Goal: Task Accomplishment & Management: Complete application form

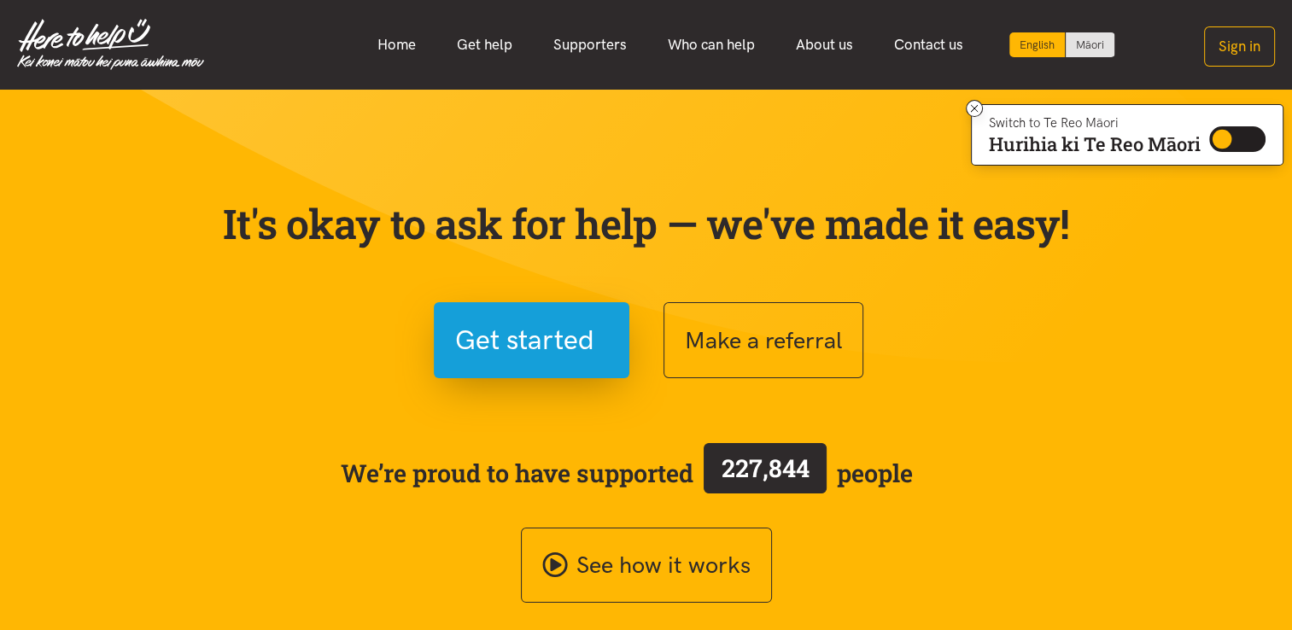
click at [990, 318] on div "Make a referral" at bounding box center [868, 340] width 410 height 76
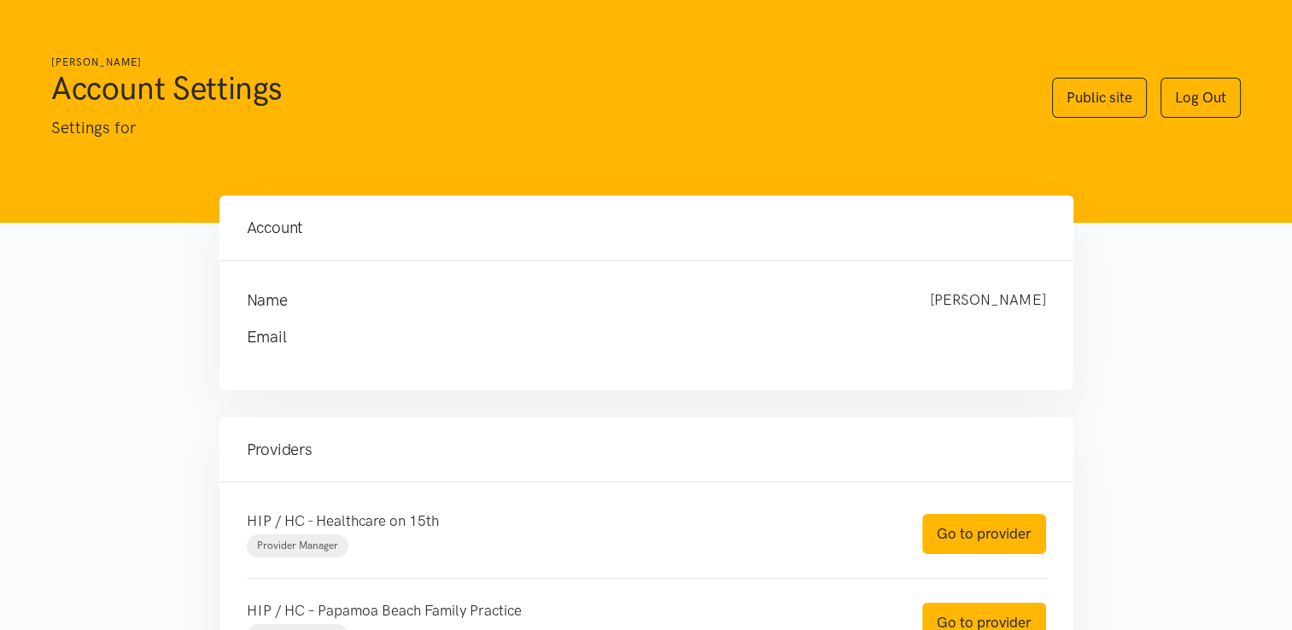
scroll to position [154, 0]
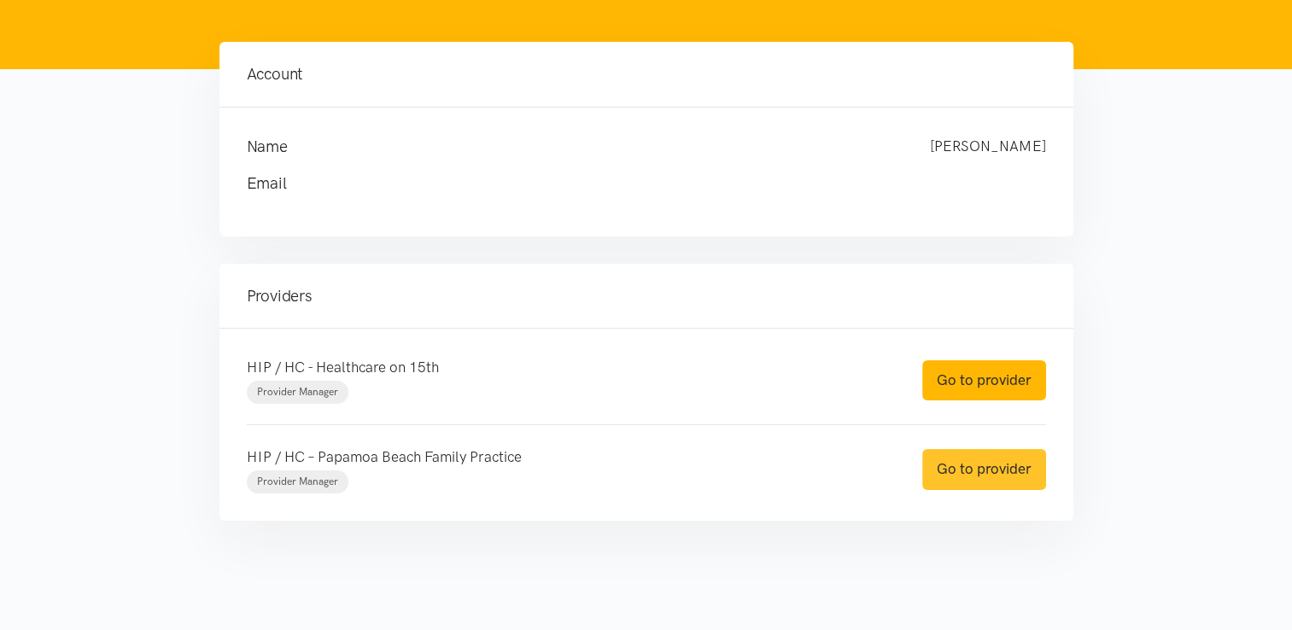
click at [960, 470] on link "Go to provider" at bounding box center [984, 469] width 124 height 40
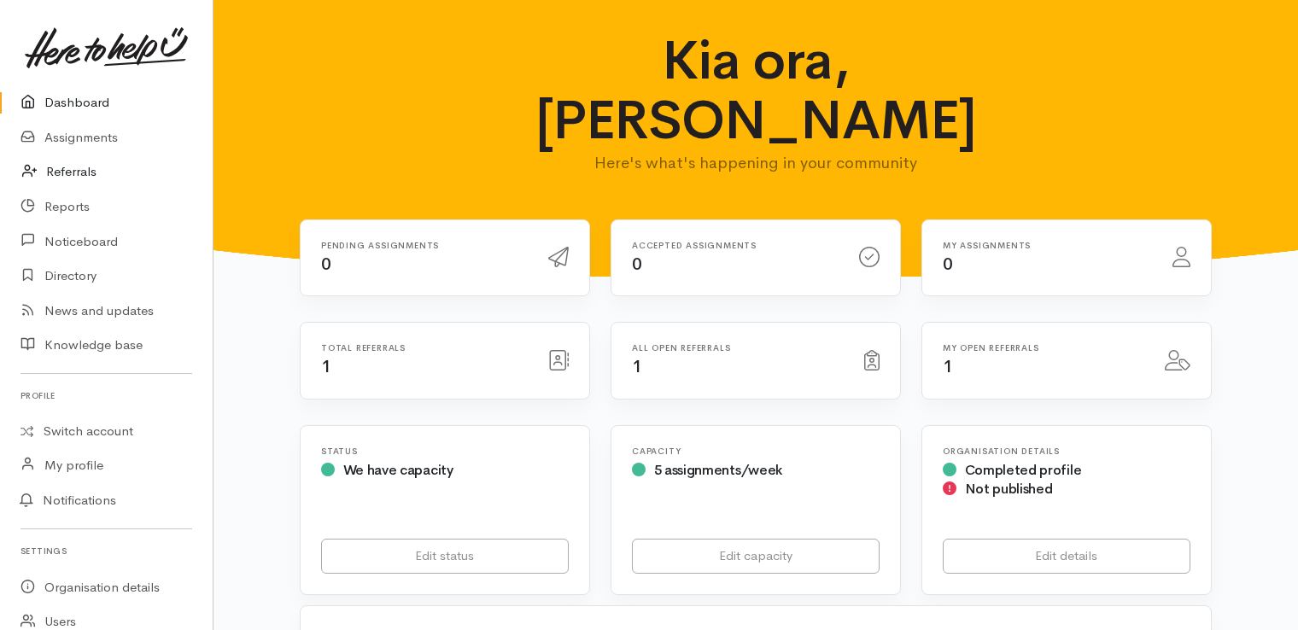
click at [75, 172] on link "Referrals" at bounding box center [106, 172] width 213 height 35
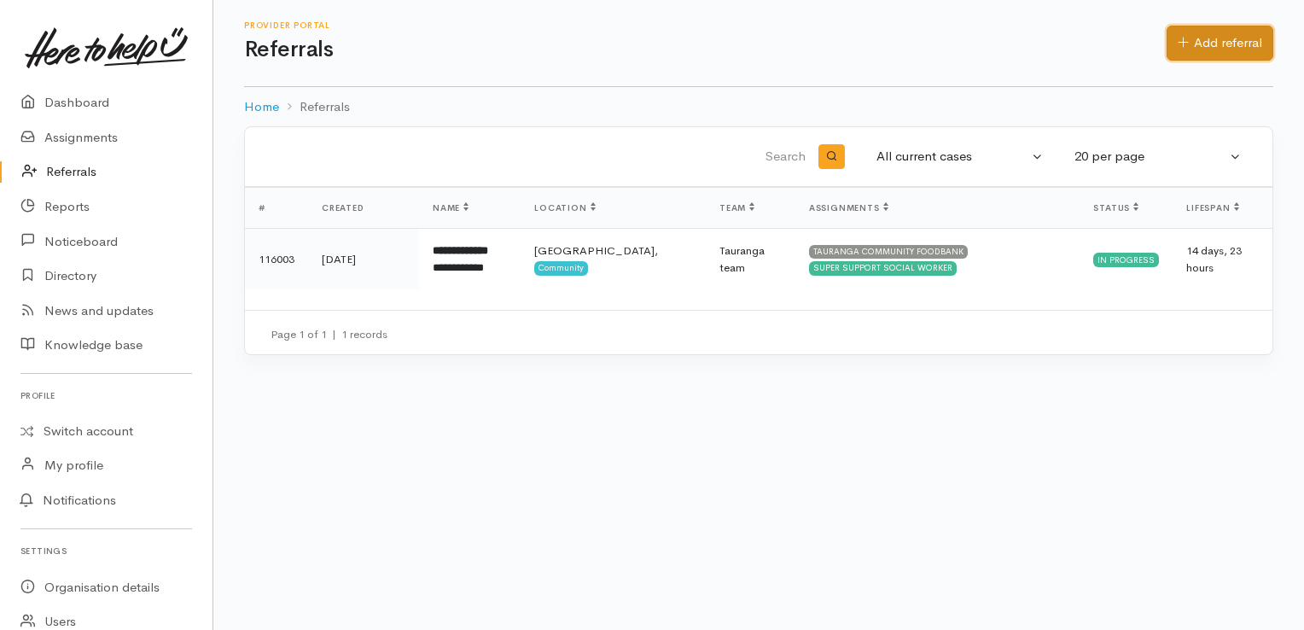
click at [1212, 34] on link "Add referral" at bounding box center [1220, 43] width 107 height 35
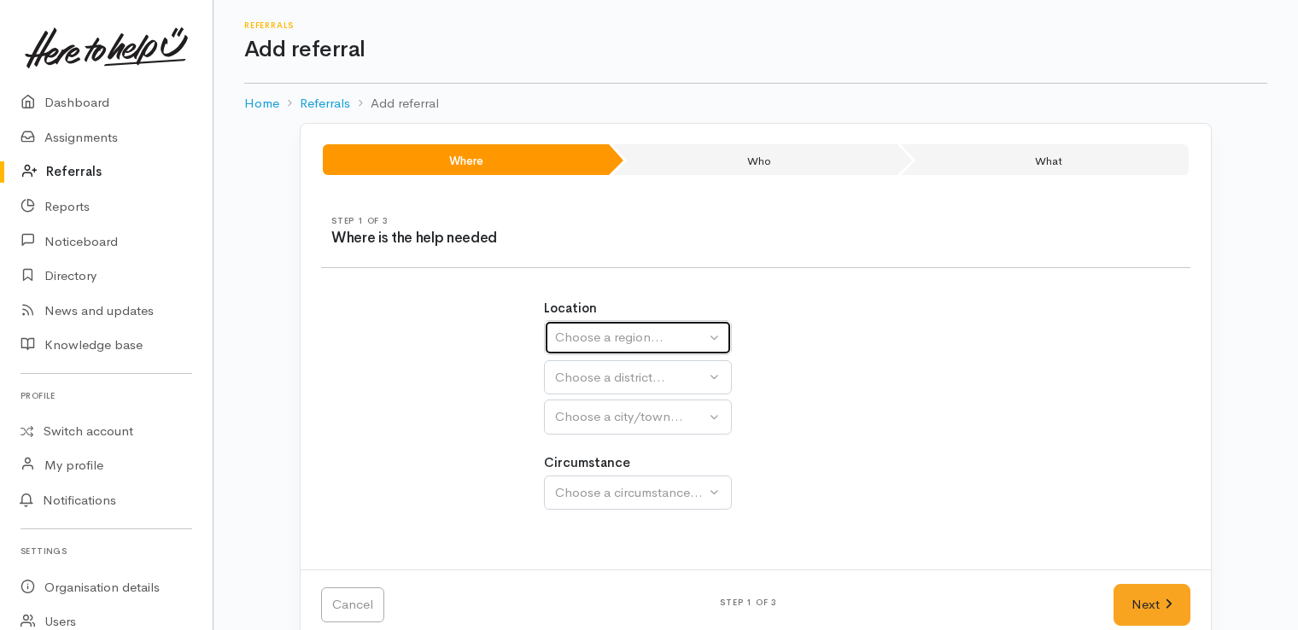
click at [652, 335] on div "Choose a region..." at bounding box center [630, 338] width 150 height 20
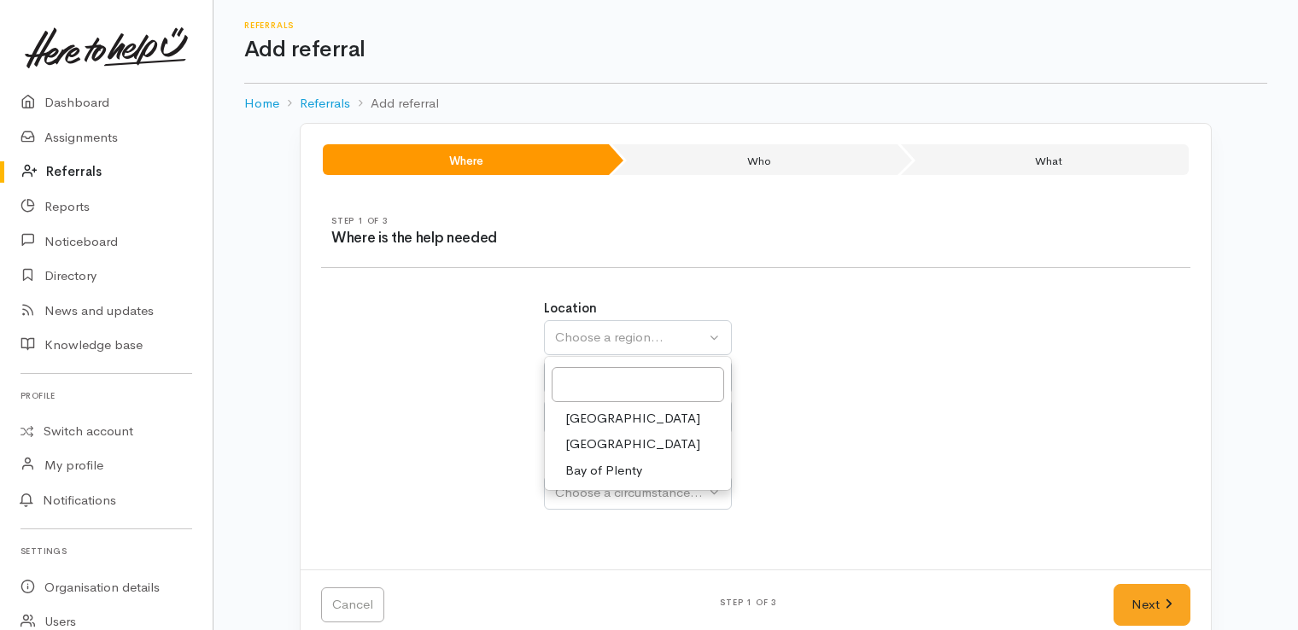
click at [596, 473] on span "Bay of Plenty" at bounding box center [603, 471] width 77 height 20
select select "4"
select select
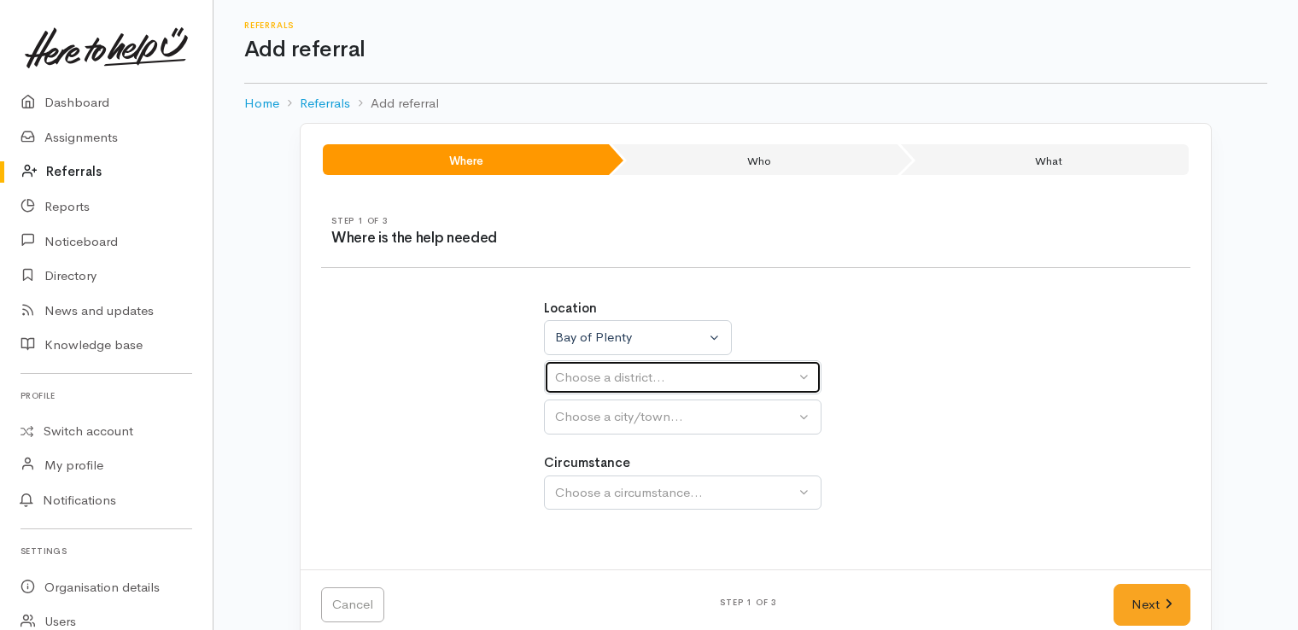
click at [694, 376] on div "Choose a district..." at bounding box center [675, 378] width 240 height 20
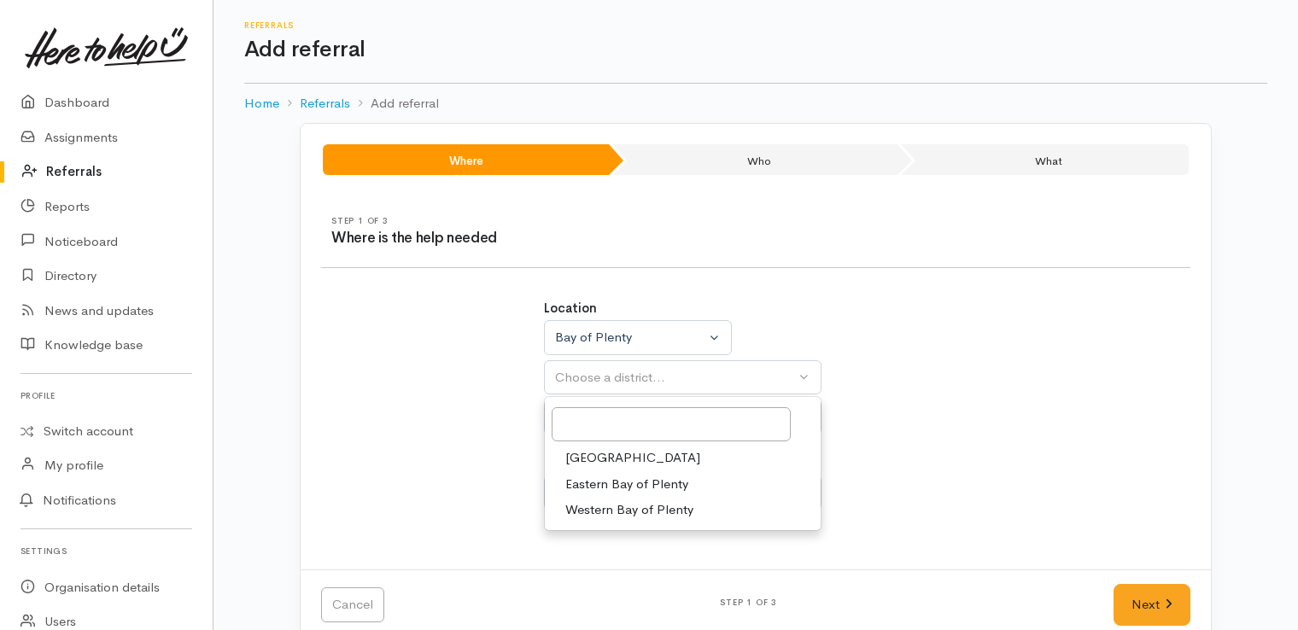
click at [639, 446] on link "Tauranga" at bounding box center [683, 458] width 276 height 26
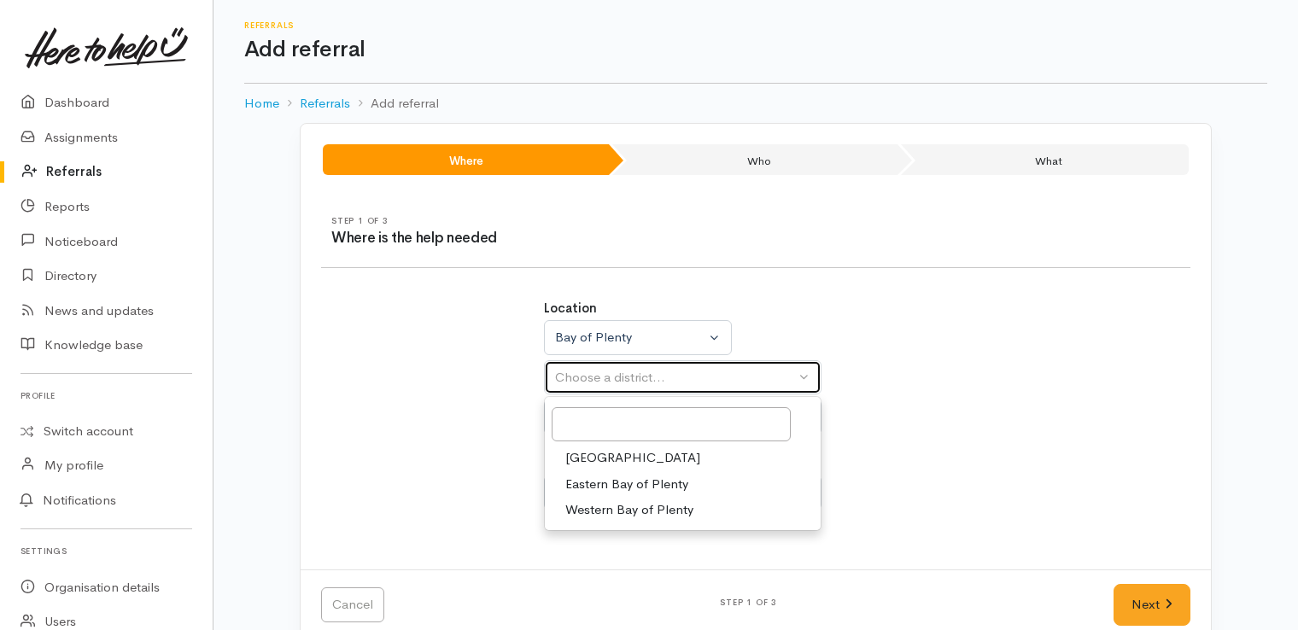
select select "6"
select select
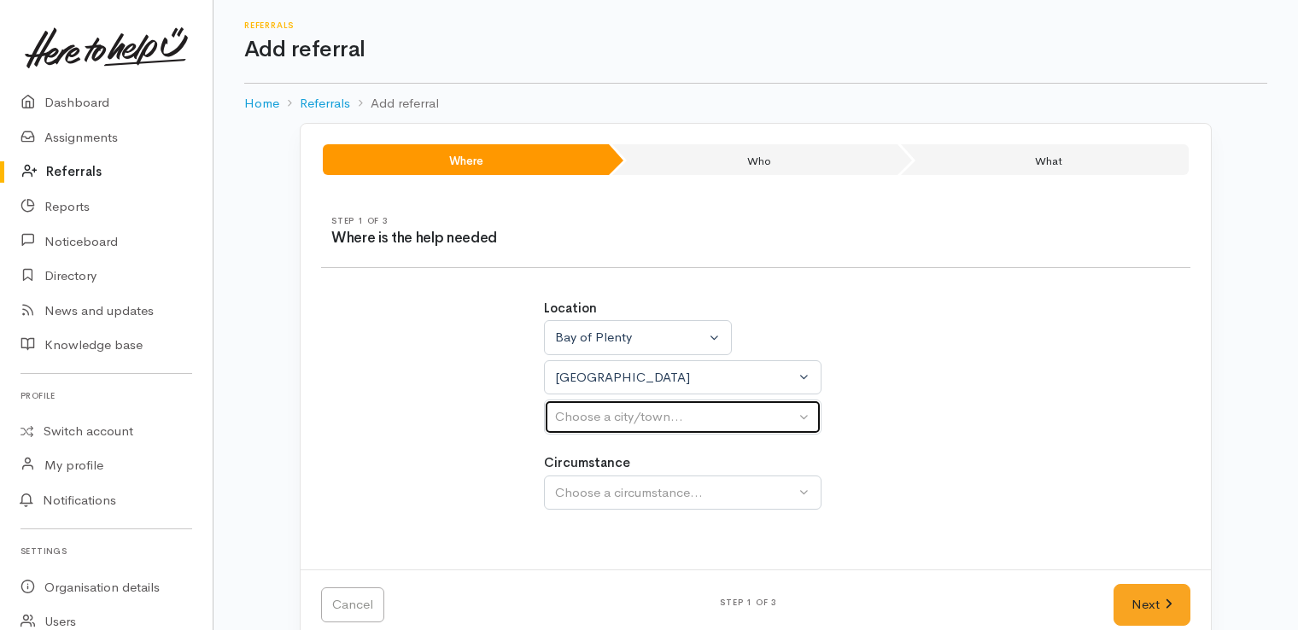
click at [635, 421] on div "Choose a city/town..." at bounding box center [675, 417] width 240 height 20
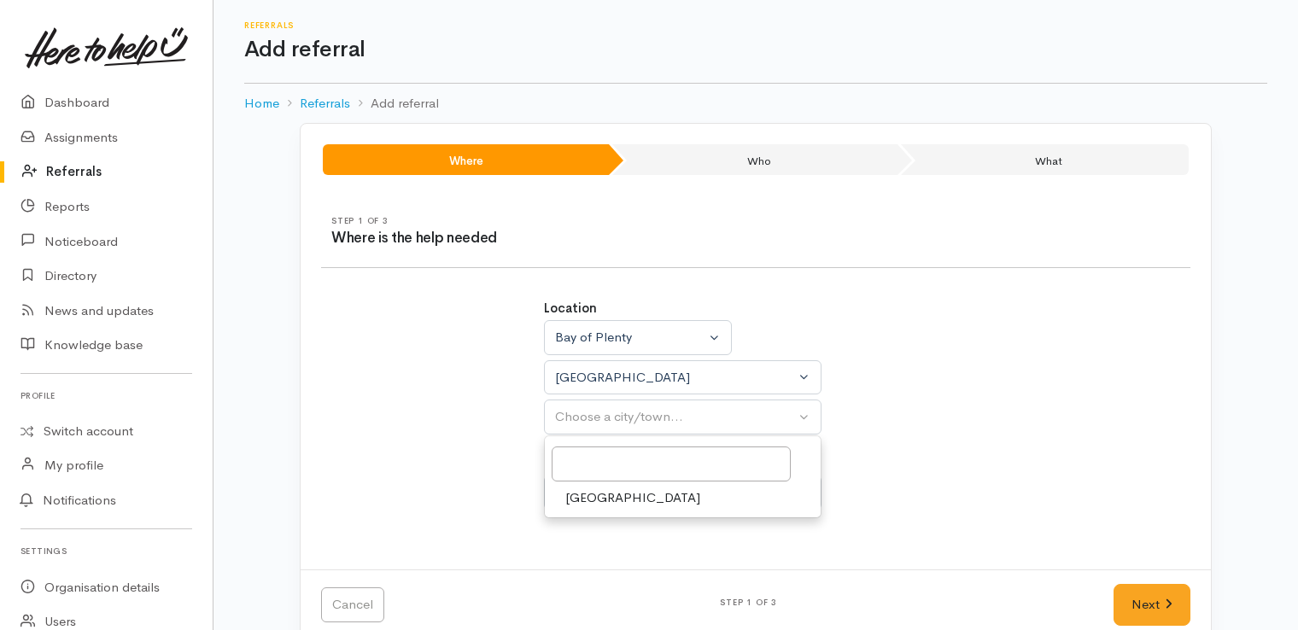
click at [604, 503] on span "[GEOGRAPHIC_DATA]" at bounding box center [632, 498] width 135 height 20
select select "4"
click at [692, 490] on div "Choose a circumstance..." at bounding box center [675, 493] width 240 height 20
click at [627, 576] on span "Community" at bounding box center [597, 573] width 65 height 20
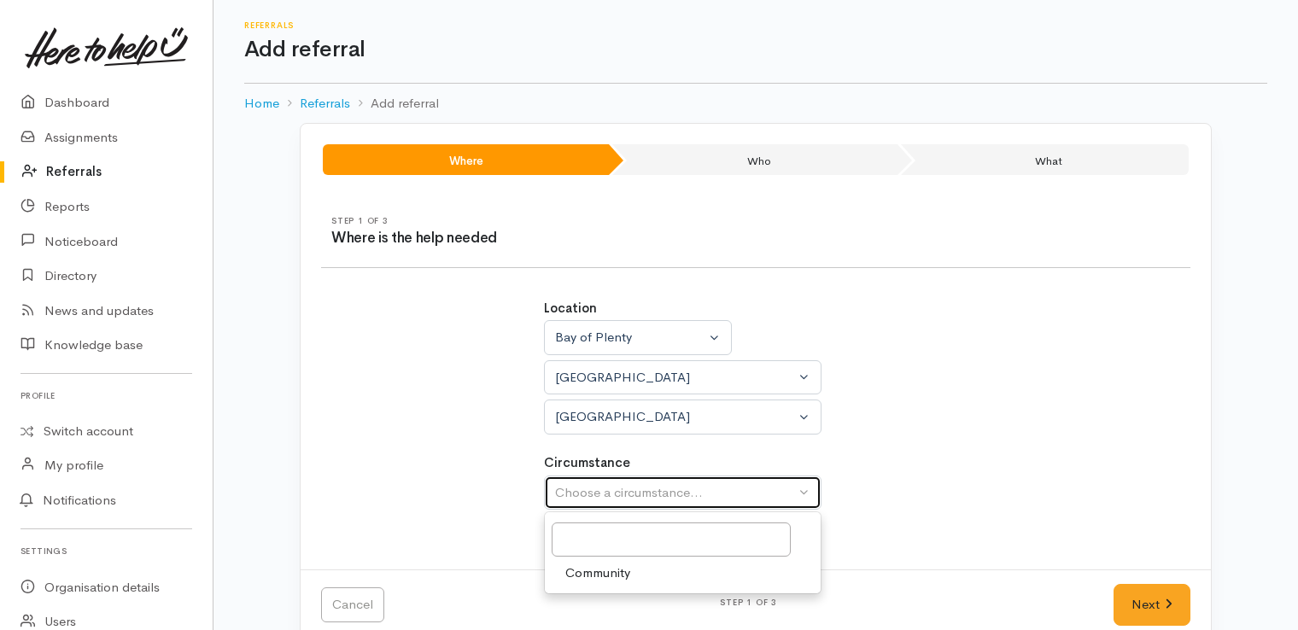
select select "2"
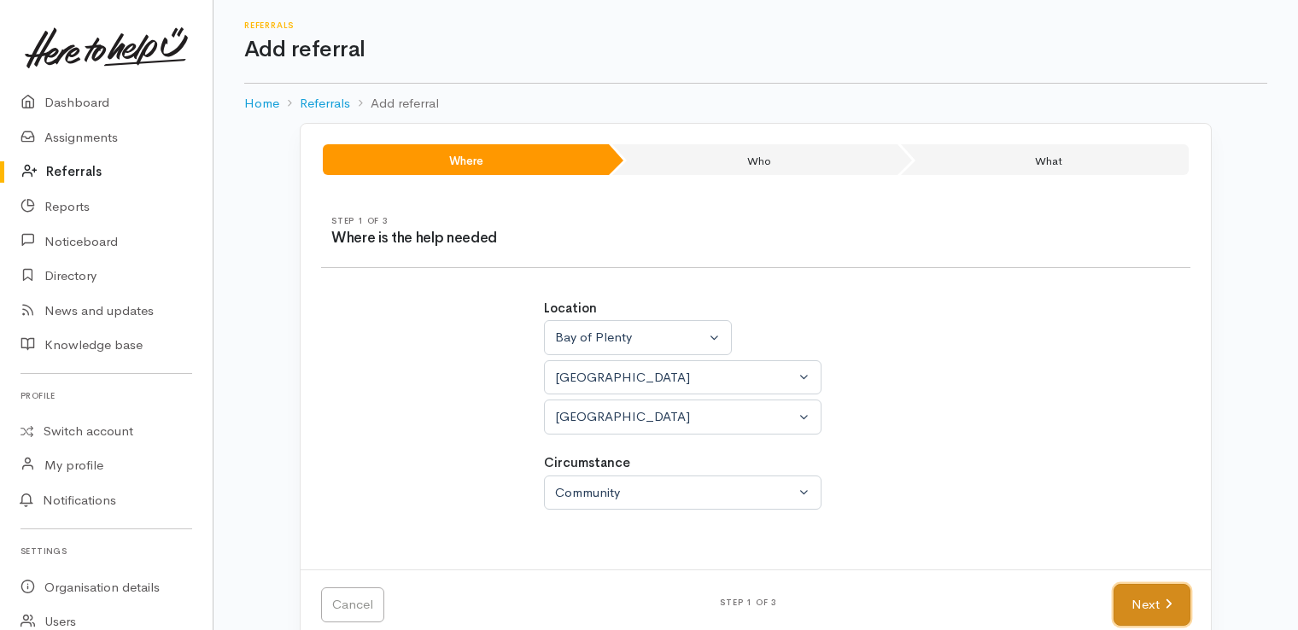
click at [1153, 616] on link "Next" at bounding box center [1151, 605] width 77 height 42
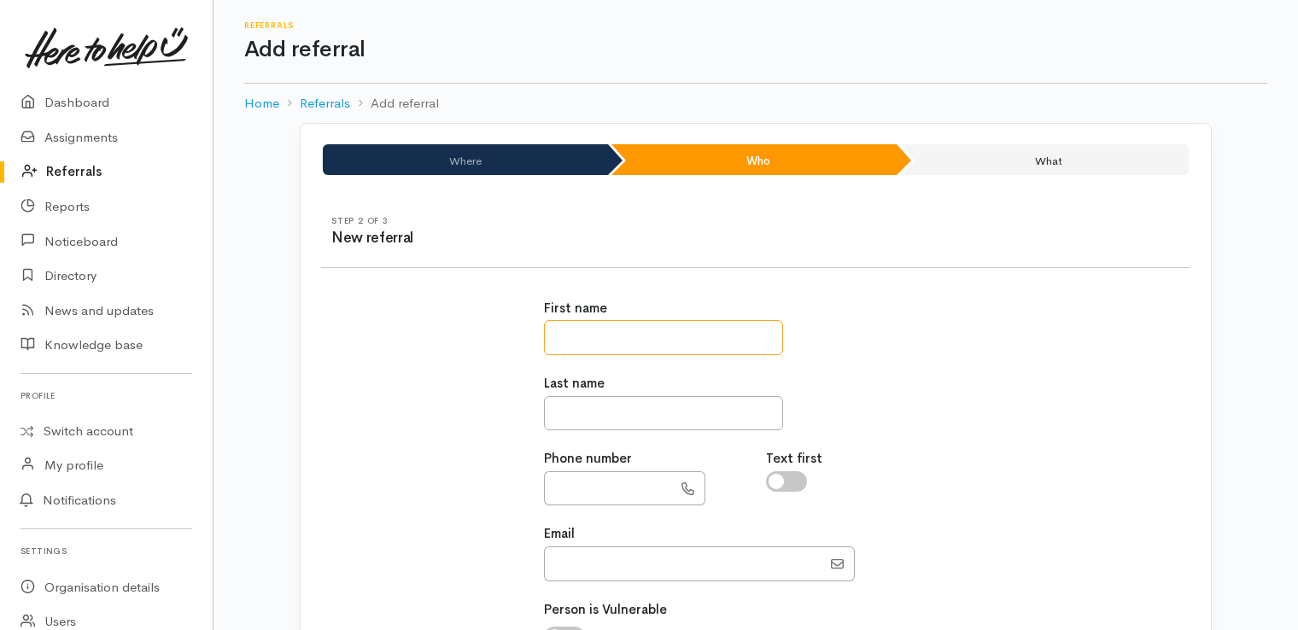
click at [645, 337] on input "text" at bounding box center [663, 337] width 239 height 35
type input "*****"
click at [567, 413] on input "text" at bounding box center [663, 413] width 239 height 35
click at [585, 565] on input "Email" at bounding box center [682, 563] width 277 height 35
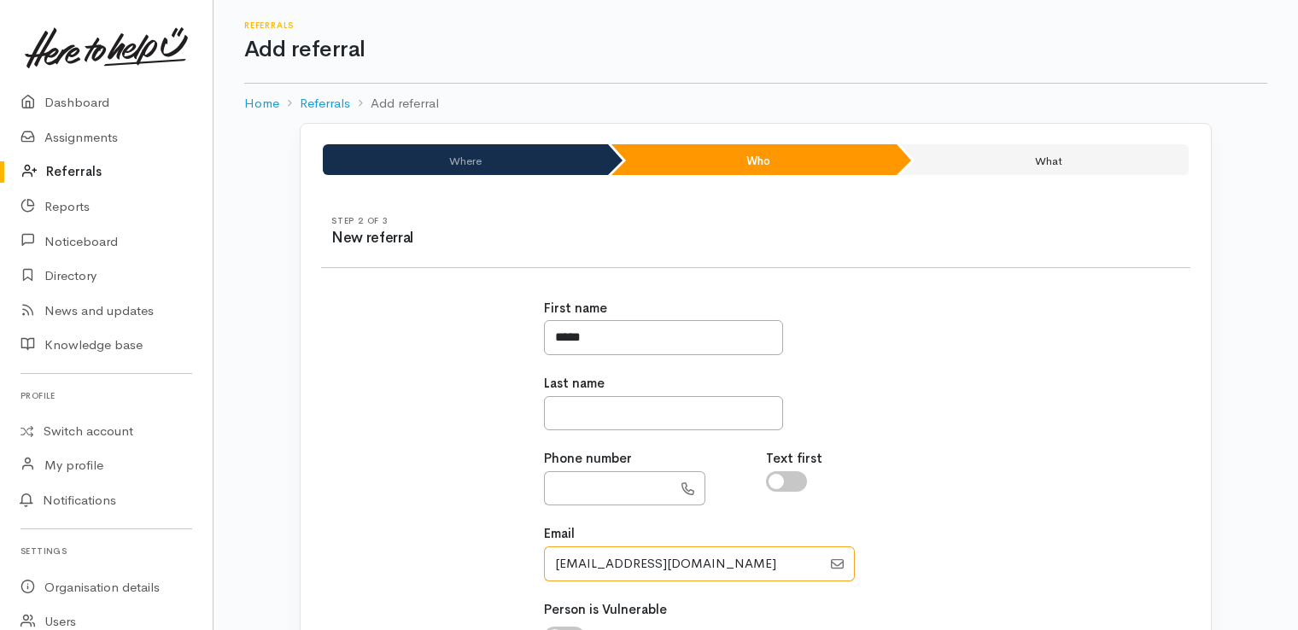
type input "craigthompson1970@gmail.com"
click at [585, 481] on input "text" at bounding box center [608, 488] width 128 height 35
type input "**********"
click at [640, 405] on input "text" at bounding box center [663, 413] width 239 height 35
type input "*"
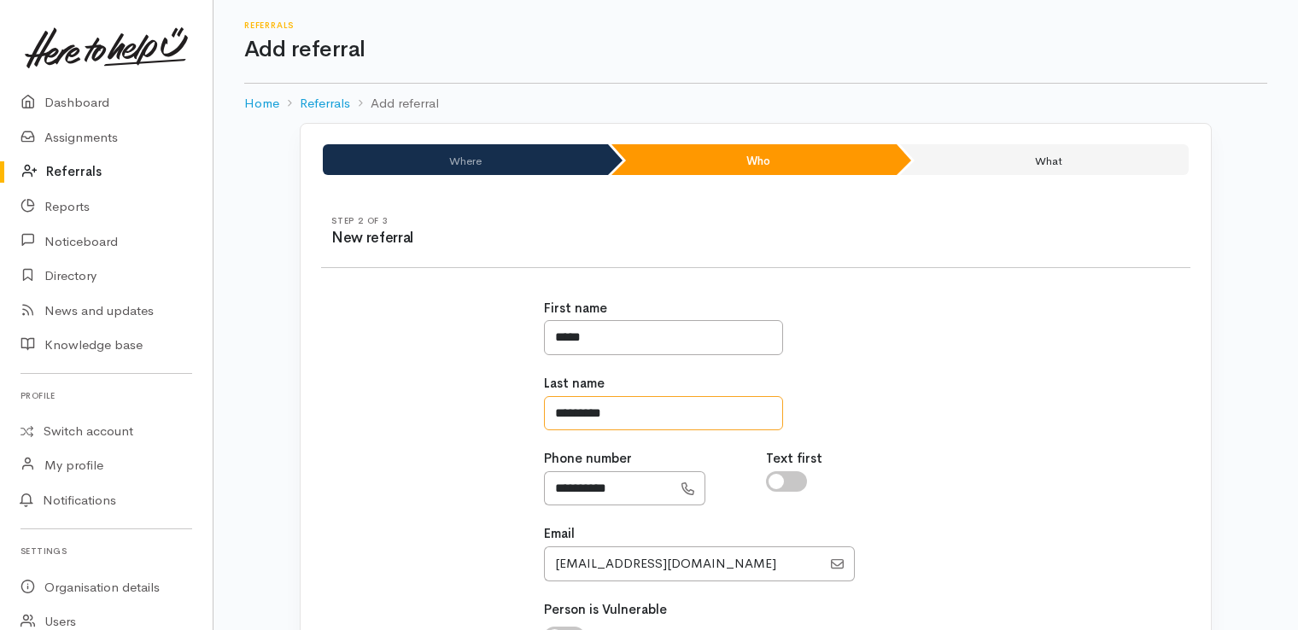
type input "********"
click at [927, 466] on div "Text first" at bounding box center [867, 477] width 223 height 56
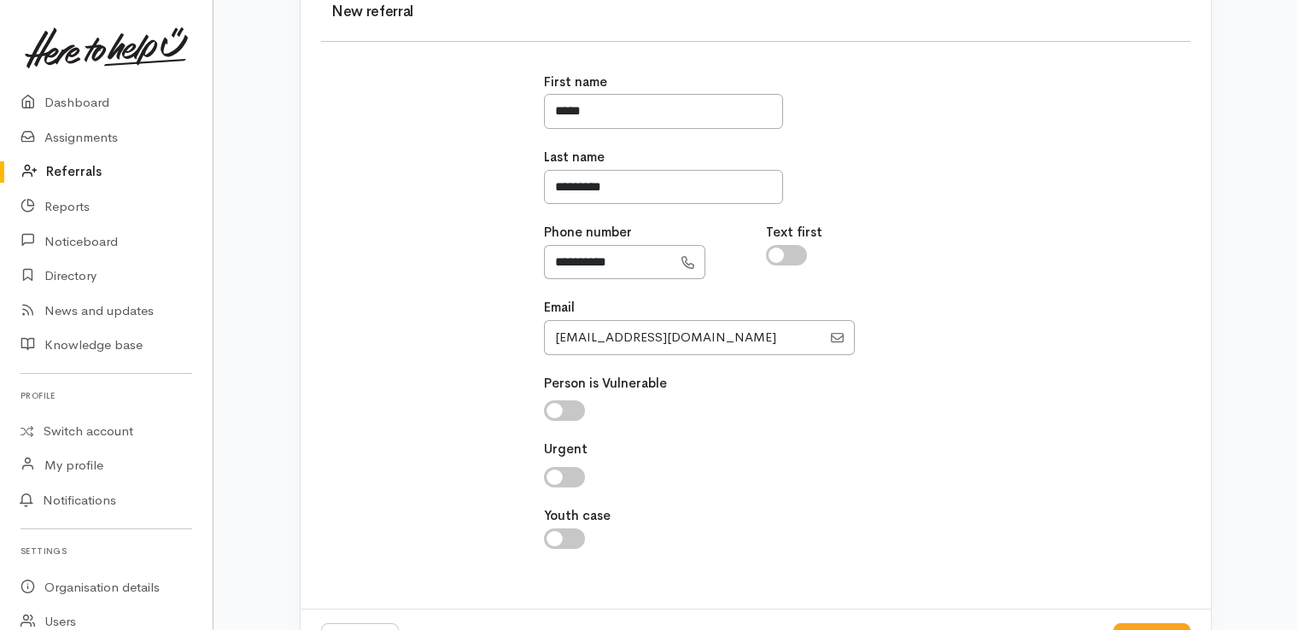
scroll to position [235, 0]
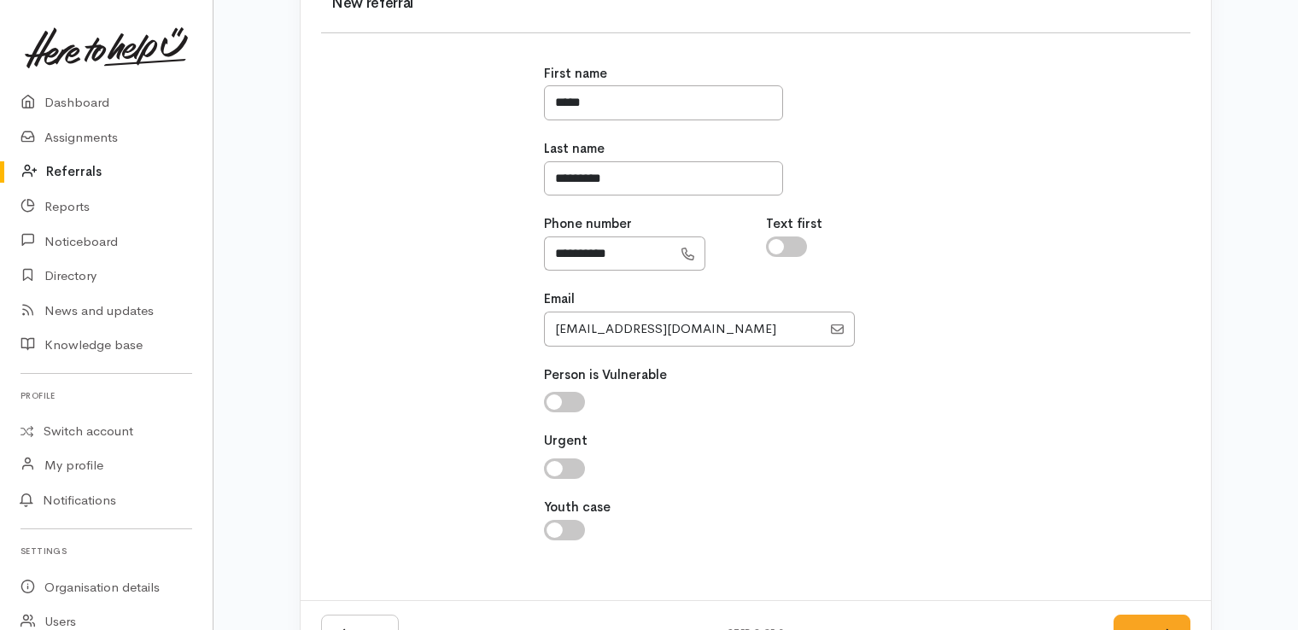
click at [567, 408] on input "checkbox" at bounding box center [564, 402] width 41 height 20
checkbox input "true"
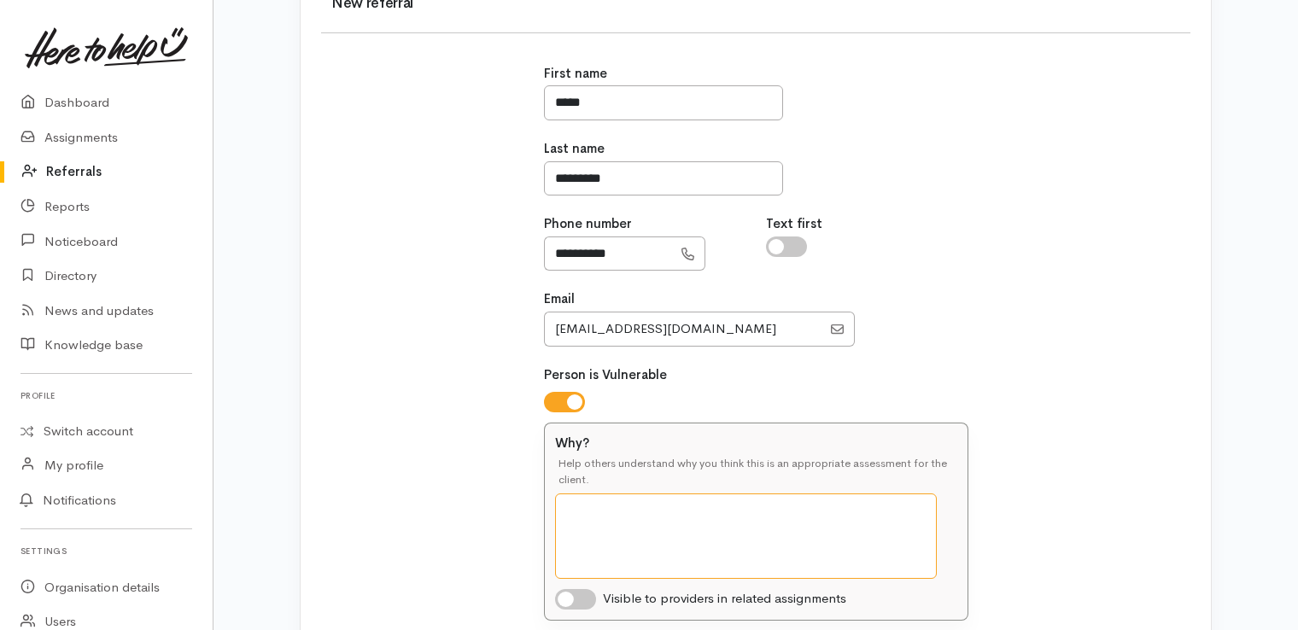
click at [731, 531] on textarea "Why?" at bounding box center [746, 535] width 382 height 85
type textarea "Craig just had a surgery and is strugling with food needs"
click at [589, 592] on input "checkbox" at bounding box center [575, 599] width 41 height 20
checkbox input "true"
click at [796, 514] on textarea "Craig just had a surgery and is strugling with food needs" at bounding box center [746, 535] width 382 height 85
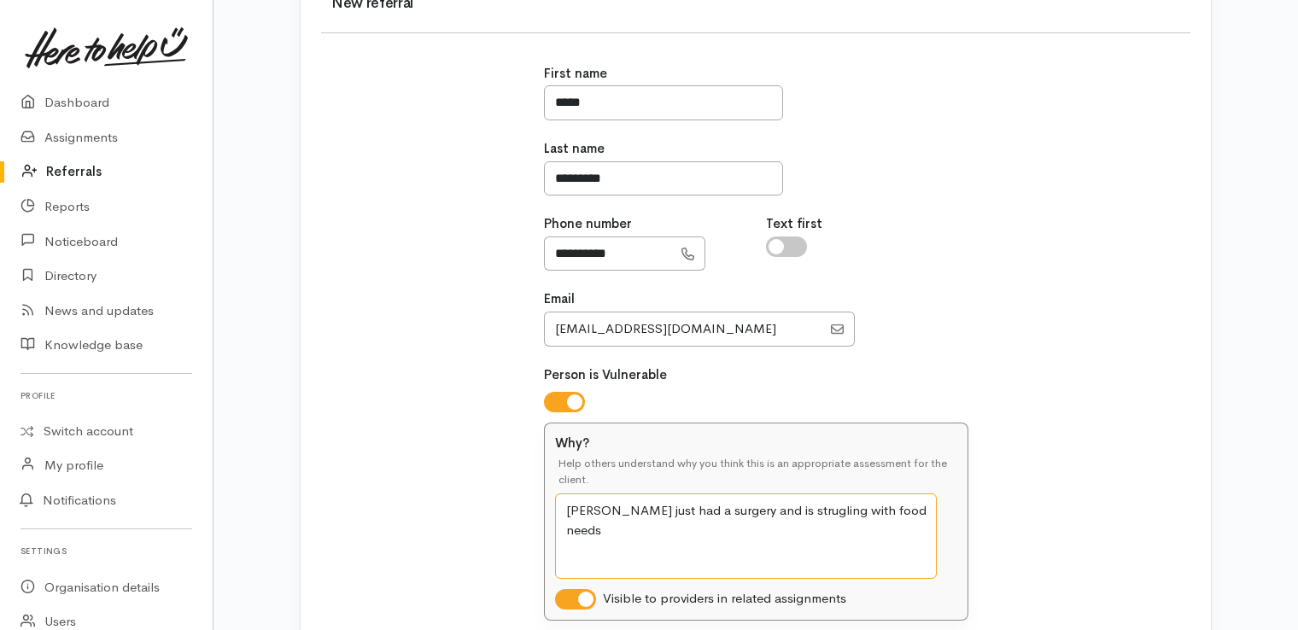
drag, startPoint x: 914, startPoint y: 515, endPoint x: 741, endPoint y: 515, distance: 173.3
click at [741, 515] on textarea "Craig just had a surgery and is strugling with food needs" at bounding box center [746, 535] width 382 height 85
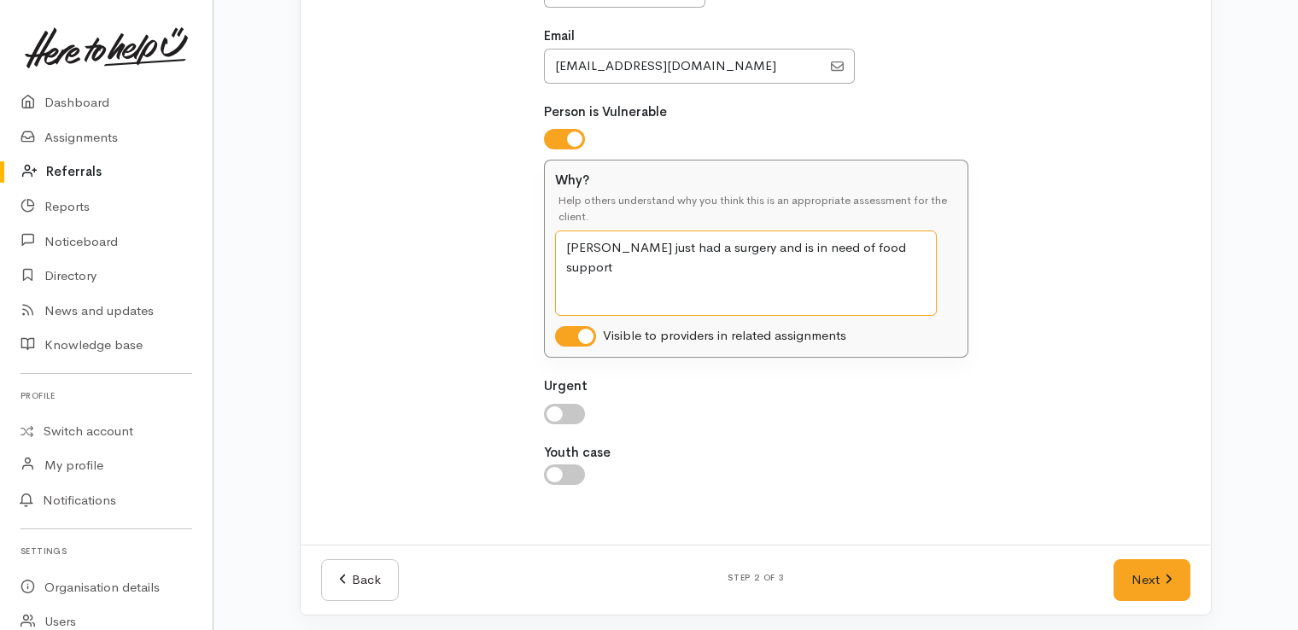
scroll to position [500, 0]
type textarea "Craig just had a surgery and is in need of food support"
click at [1165, 581] on link "Next" at bounding box center [1151, 578] width 77 height 42
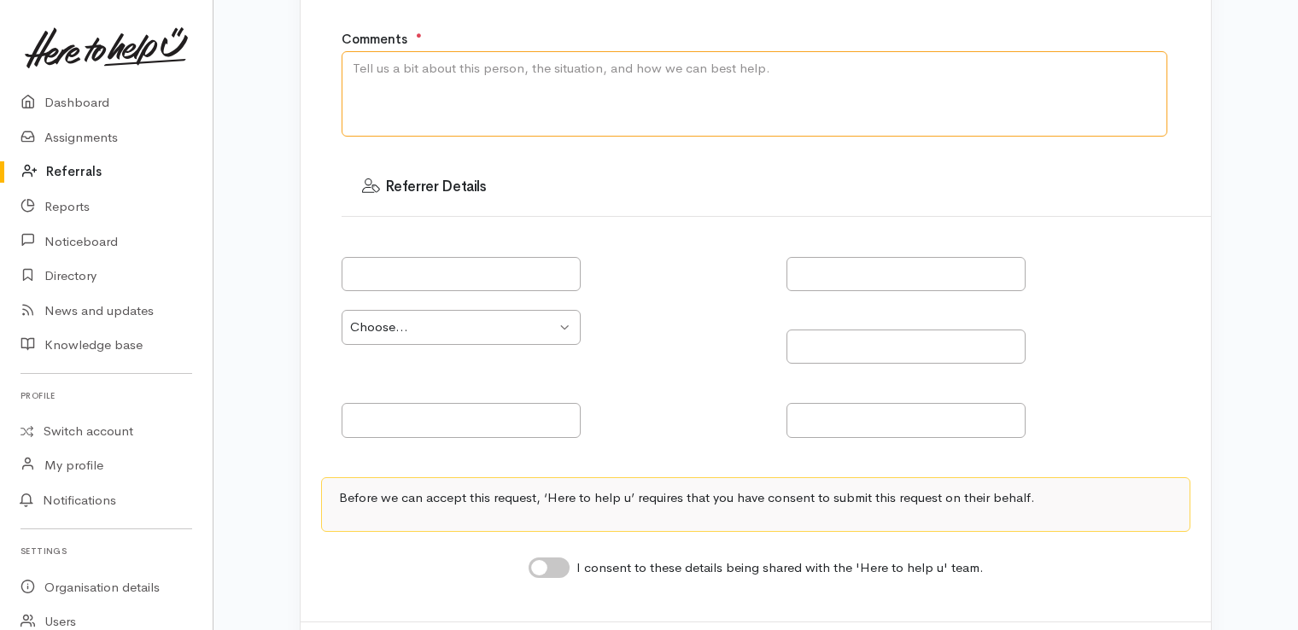
click at [590, 89] on textarea "Comments" at bounding box center [754, 93] width 826 height 85
type textarea "[PERSON_NAME] lives in his bus with his cat, has had a surgery and is very vuln…"
click at [550, 283] on input "text" at bounding box center [460, 274] width 239 height 35
click at [553, 333] on select "Choose... Community provider Health provider Government agency Other" at bounding box center [460, 327] width 239 height 35
select select "187"
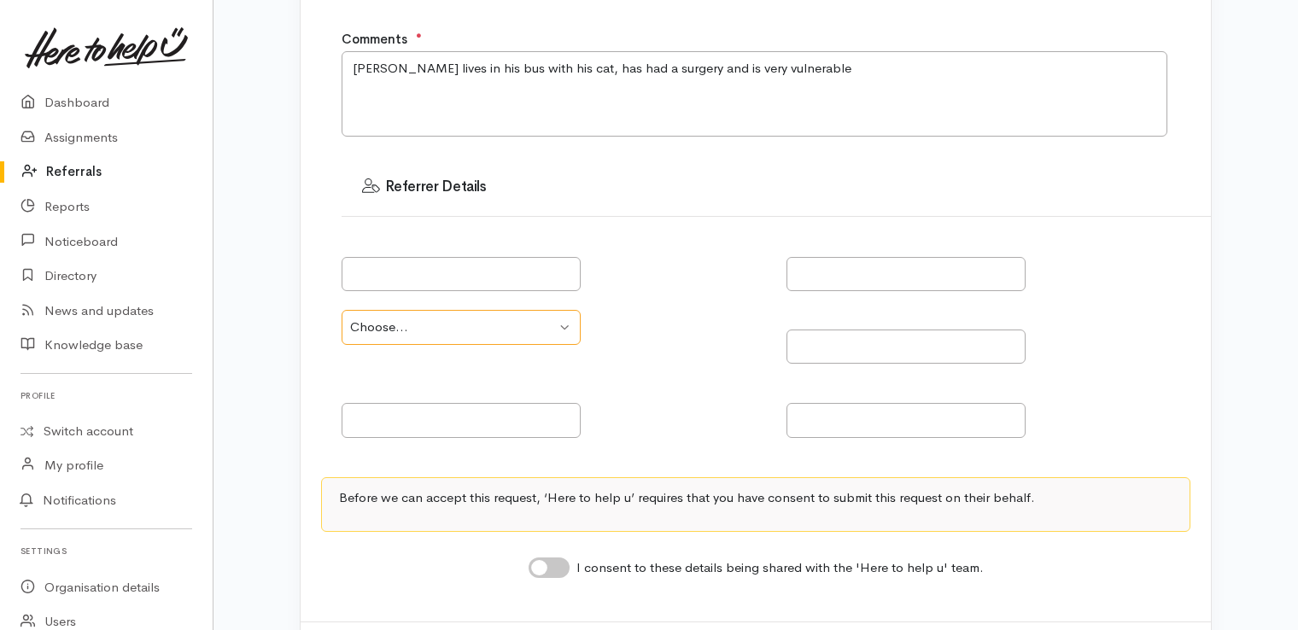
click at [341, 312] on select "Choose... Community provider Health provider Government agency Other" at bounding box center [460, 327] width 239 height 35
click at [489, 278] on input "text" at bounding box center [460, 274] width 239 height 35
type input "[PERSON_NAME]"
click at [819, 283] on input "text" at bounding box center [905, 274] width 239 height 35
drag, startPoint x: 516, startPoint y: 271, endPoint x: 309, endPoint y: 272, distance: 207.5
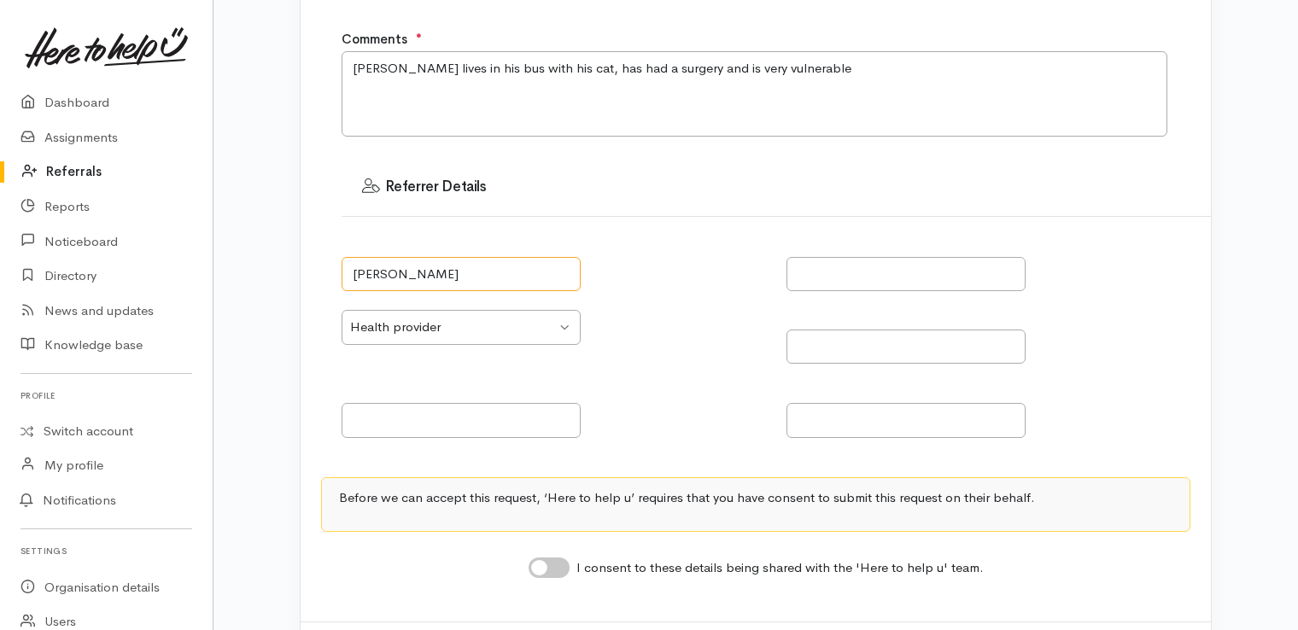
click at [309, 272] on div "Step 3 of 3 What help is needed What help is needed? ● * You can select more th…" at bounding box center [756, 158] width 910 height 926
click at [567, 562] on input "I consent to these details being shared with the 'Here to help u' team." at bounding box center [548, 567] width 41 height 20
checkbox input "true"
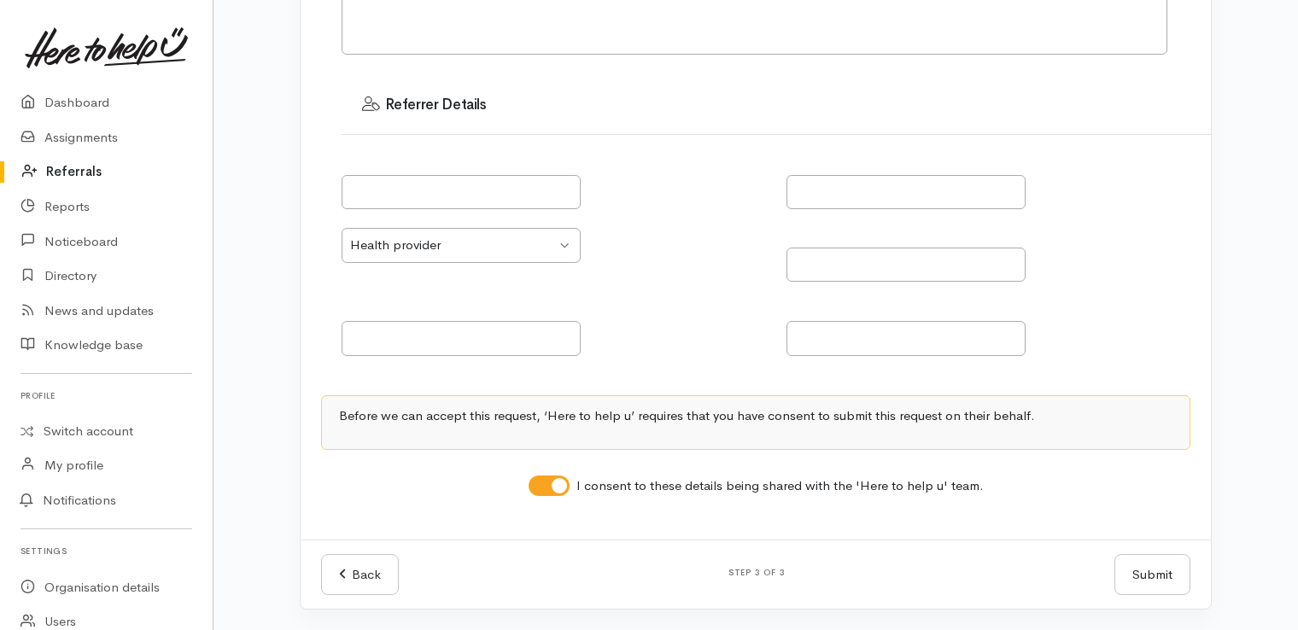
click at [1130, 572] on button "Submit" at bounding box center [1152, 575] width 76 height 42
click at [412, 207] on input "text" at bounding box center [460, 192] width 239 height 35
type input "[PERSON_NAME]"
click at [893, 261] on input "text" at bounding box center [905, 265] width 239 height 35
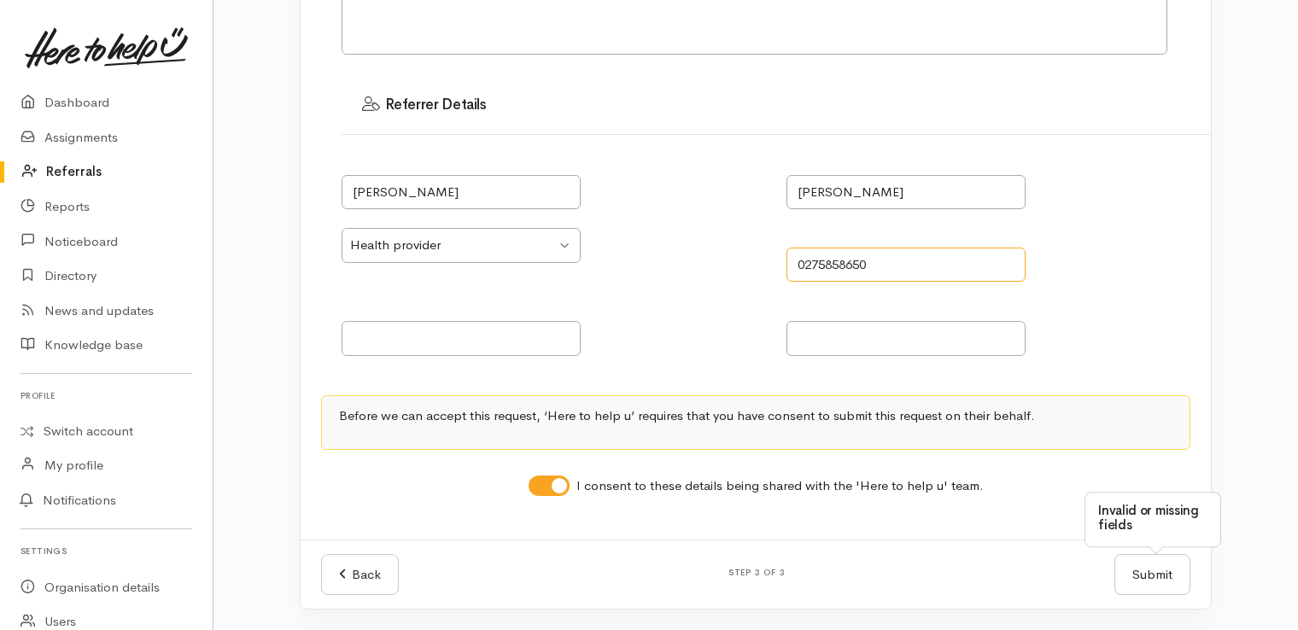
type input "0275858650"
click at [553, 343] on input "text" at bounding box center [460, 338] width 239 height 35
type input "[PERSON_NAME][EMAIL_ADDRESS][PERSON_NAME][DOMAIN_NAME]"
click at [860, 340] on input "text" at bounding box center [905, 338] width 239 height 35
type input "h"
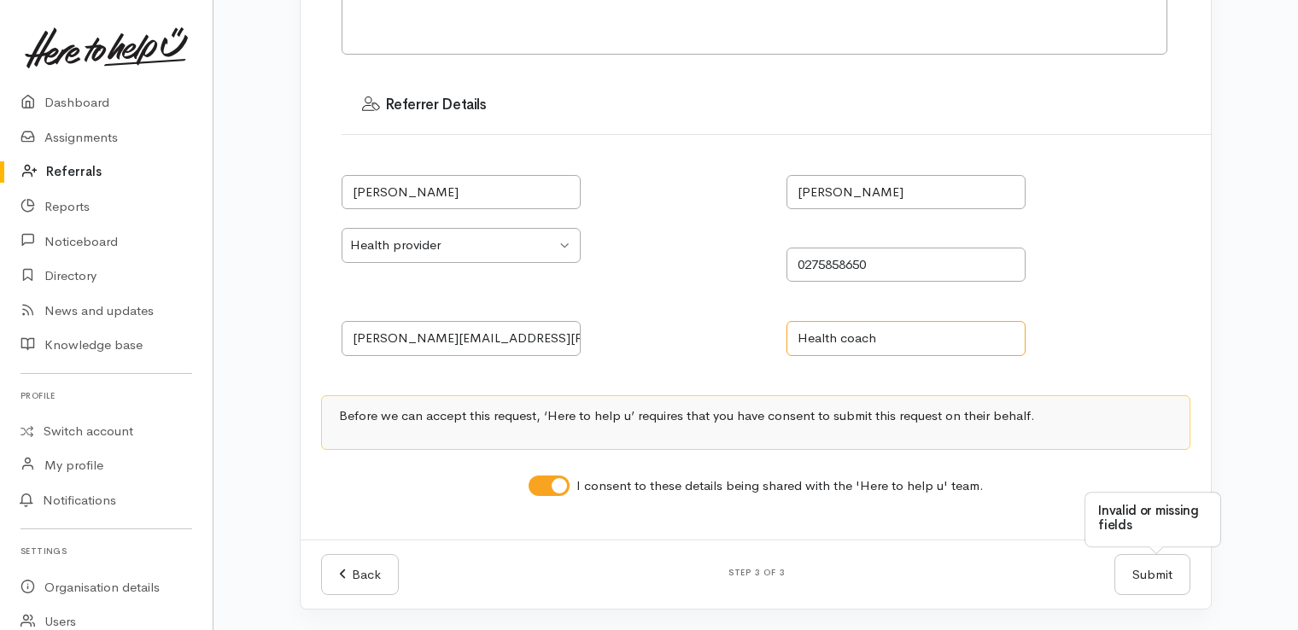
type input "Health coach"
click at [1161, 576] on button "Submit" at bounding box center [1152, 575] width 76 height 42
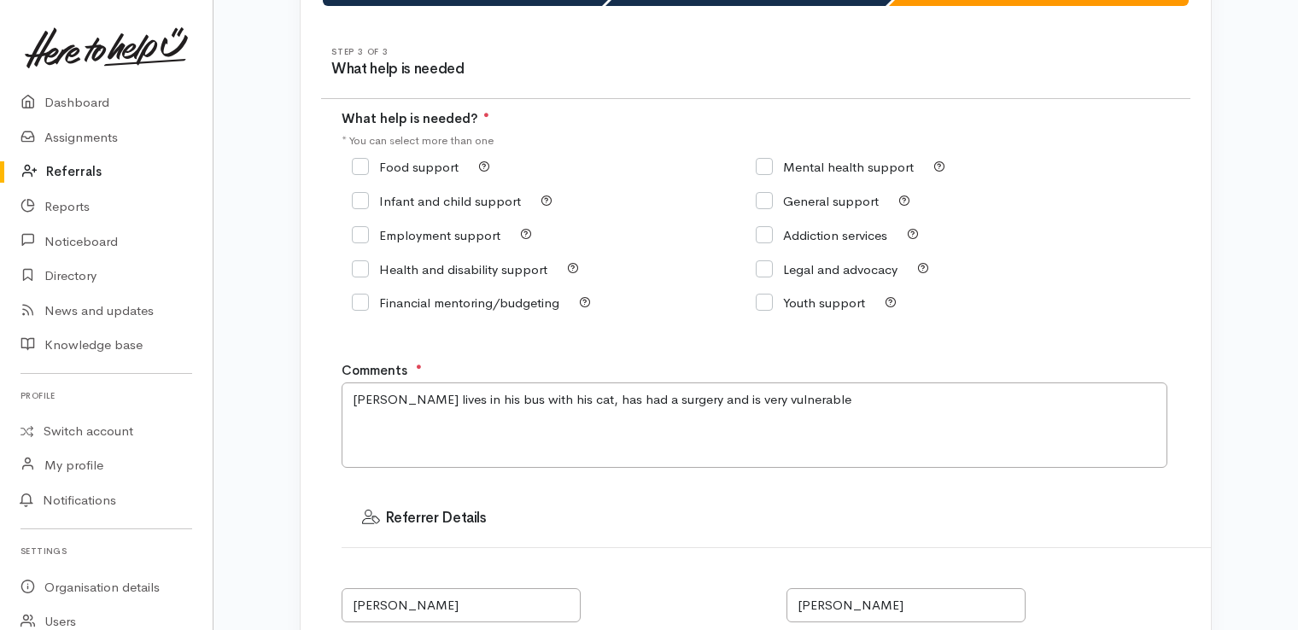
scroll to position [24, 0]
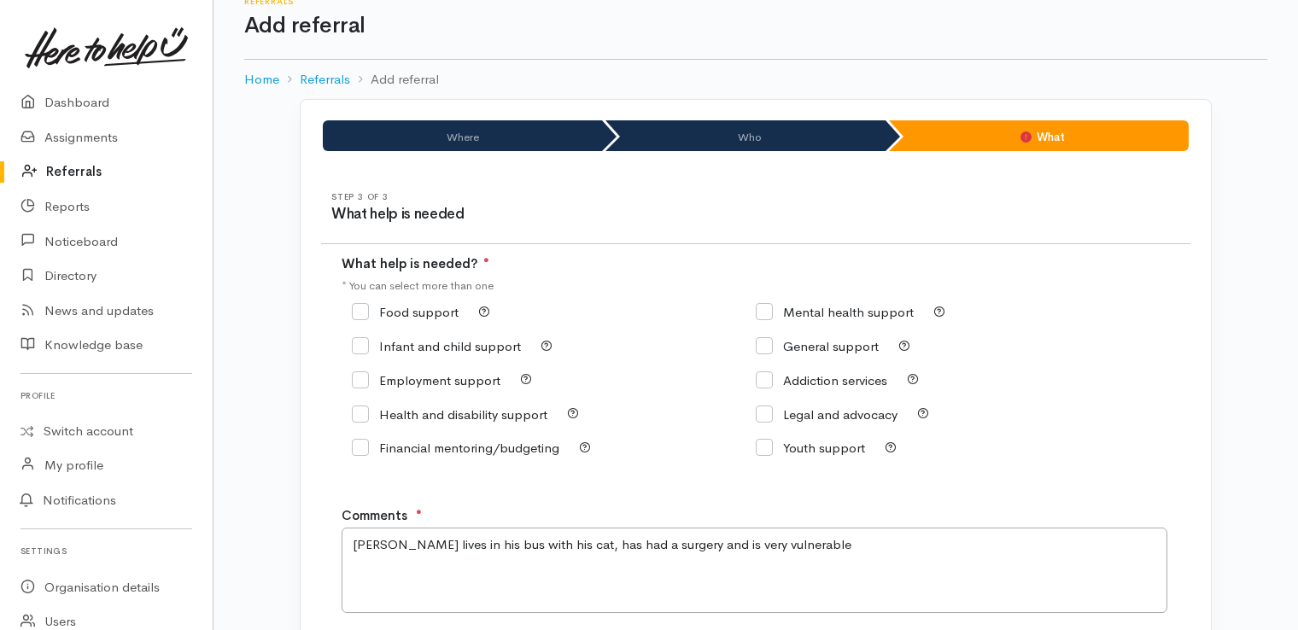
click at [365, 315] on input "Food support" at bounding box center [405, 312] width 107 height 13
checkbox input "true"
click at [365, 411] on input "Health and disability support" at bounding box center [449, 414] width 195 height 13
checkbox input "true"
click at [771, 347] on input "General support" at bounding box center [817, 346] width 123 height 13
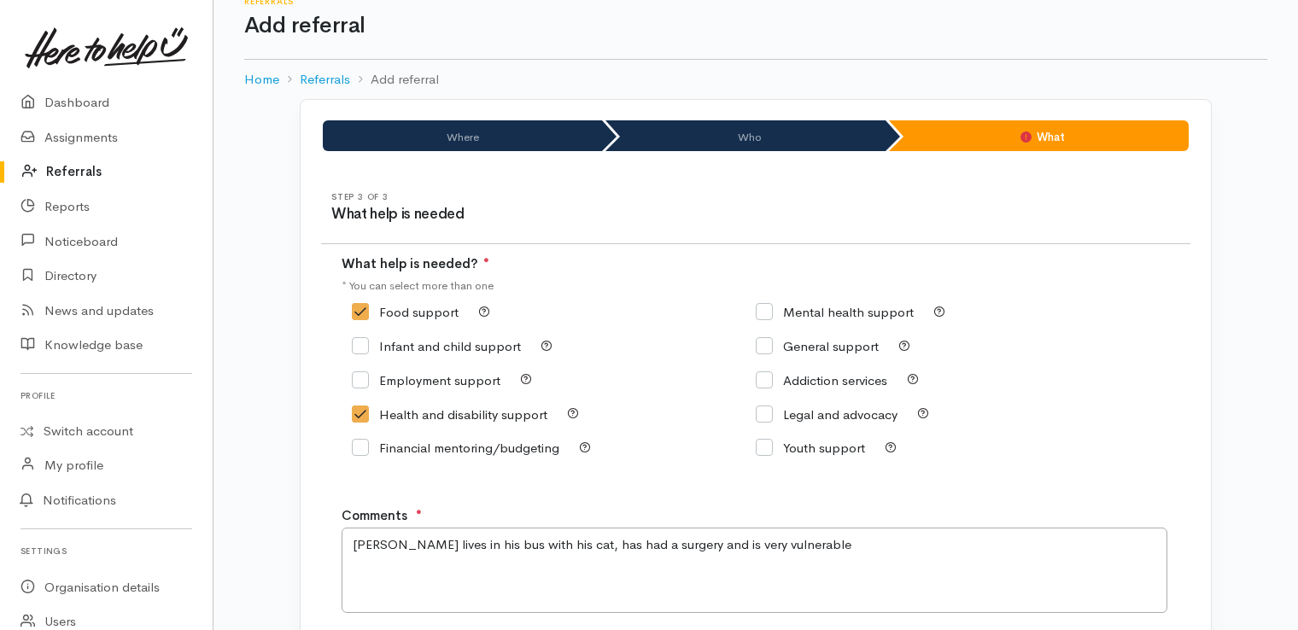
checkbox input "true"
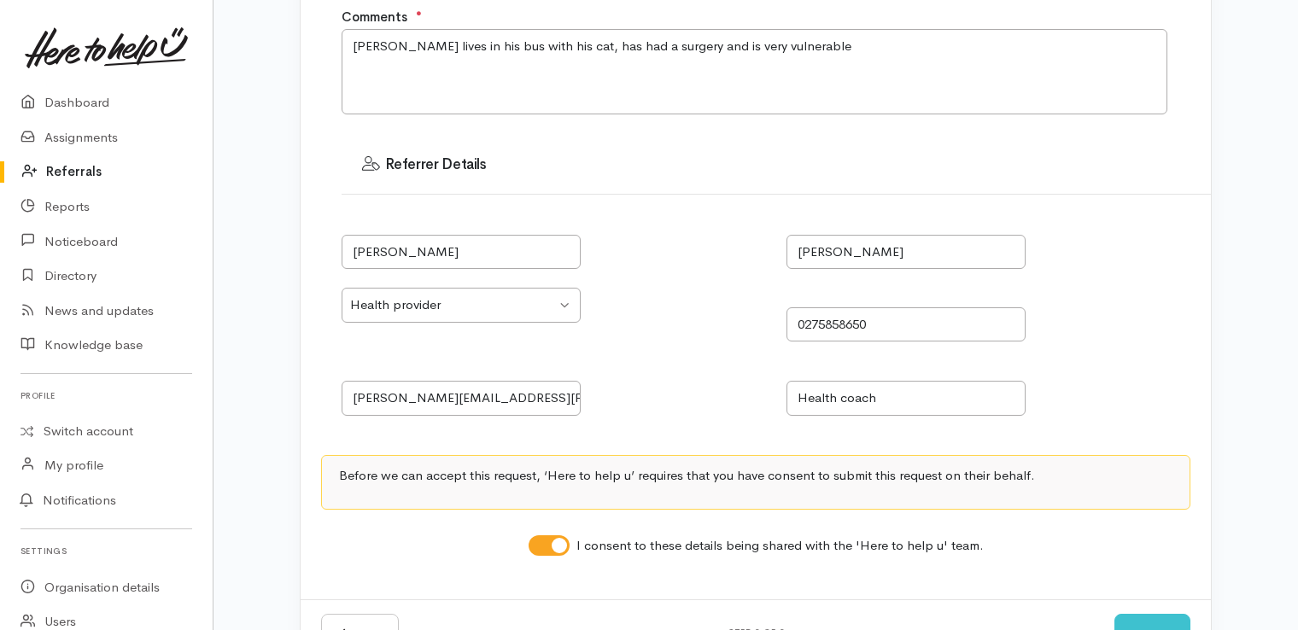
scroll to position [582, 0]
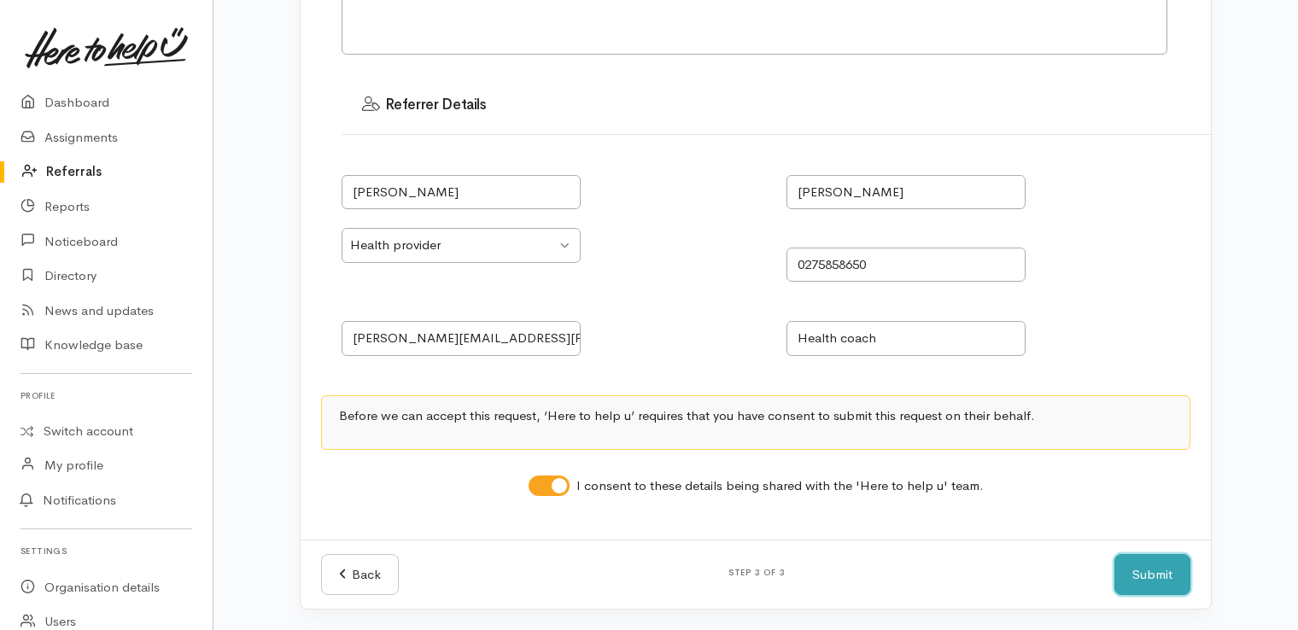
click at [1161, 582] on button "Submit" at bounding box center [1152, 575] width 76 height 42
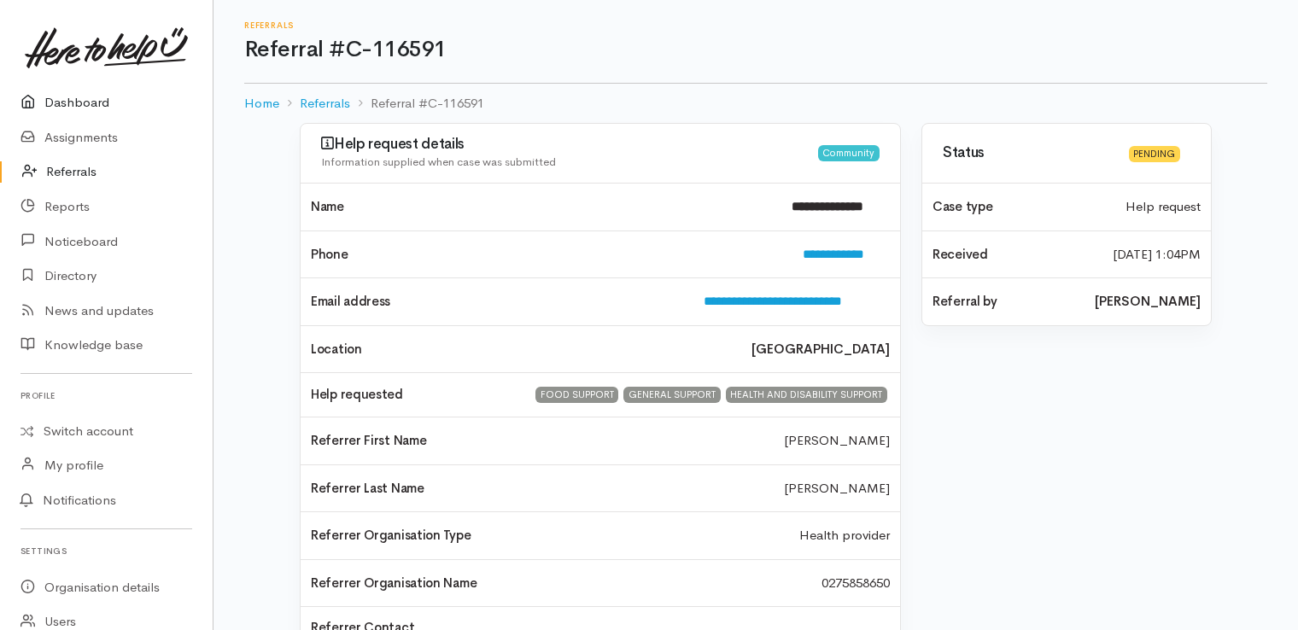
click at [93, 104] on link "Dashboard" at bounding box center [106, 102] width 213 height 35
